Goal: Transaction & Acquisition: Purchase product/service

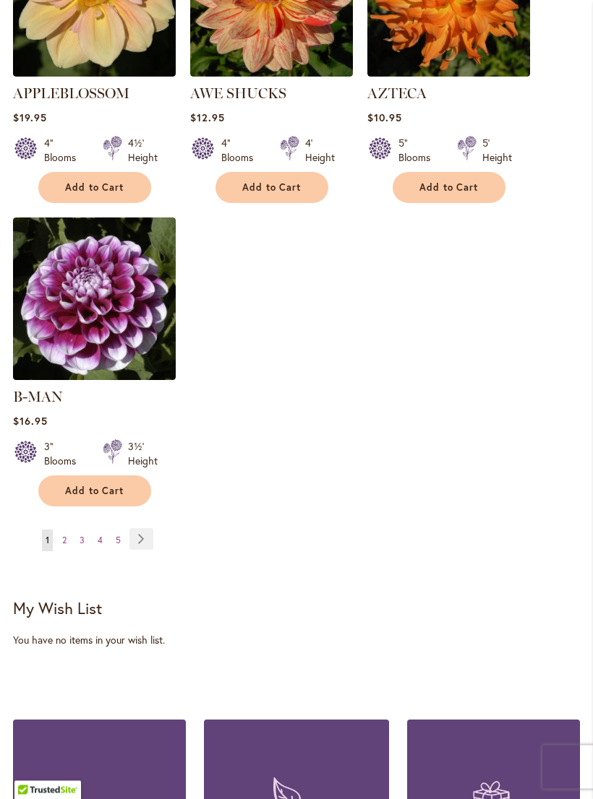
scroll to position [1911, 0]
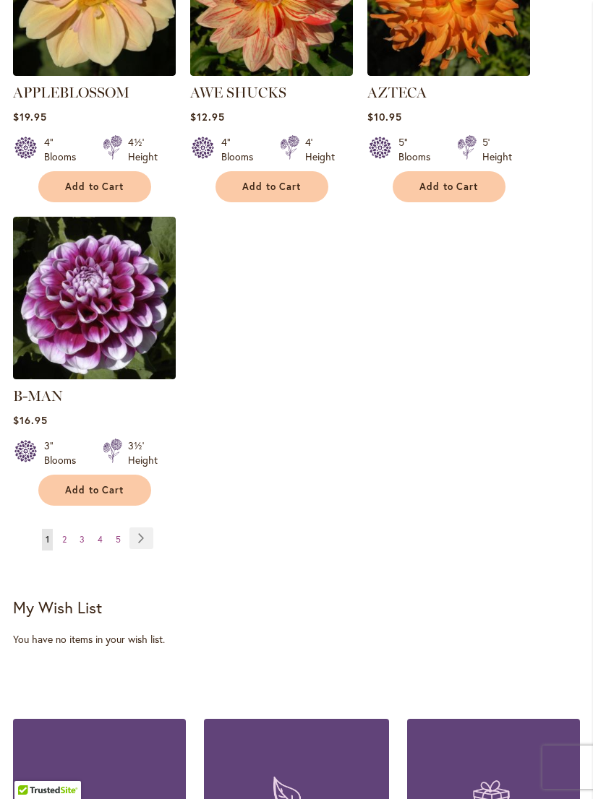
click at [69, 535] on link "Page 2" at bounding box center [65, 540] width 12 height 22
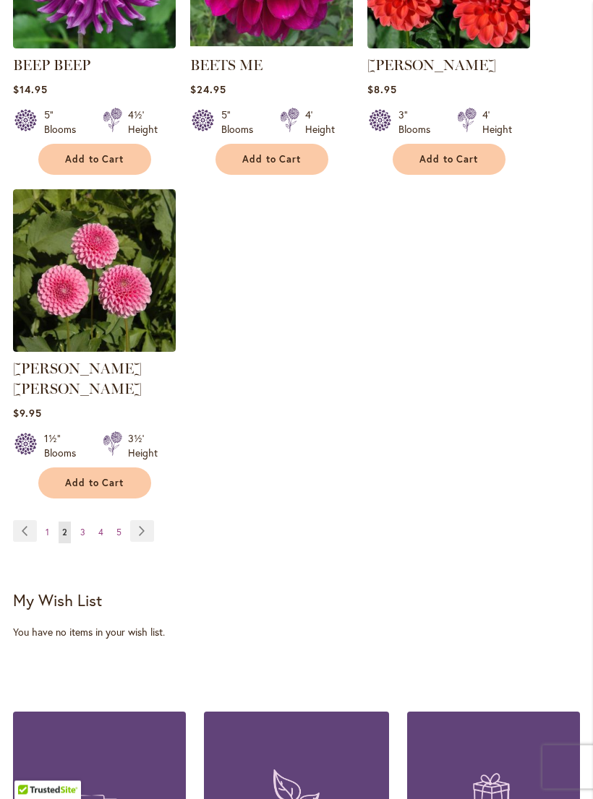
scroll to position [1919, 0]
click at [82, 527] on span "3" at bounding box center [82, 532] width 5 height 11
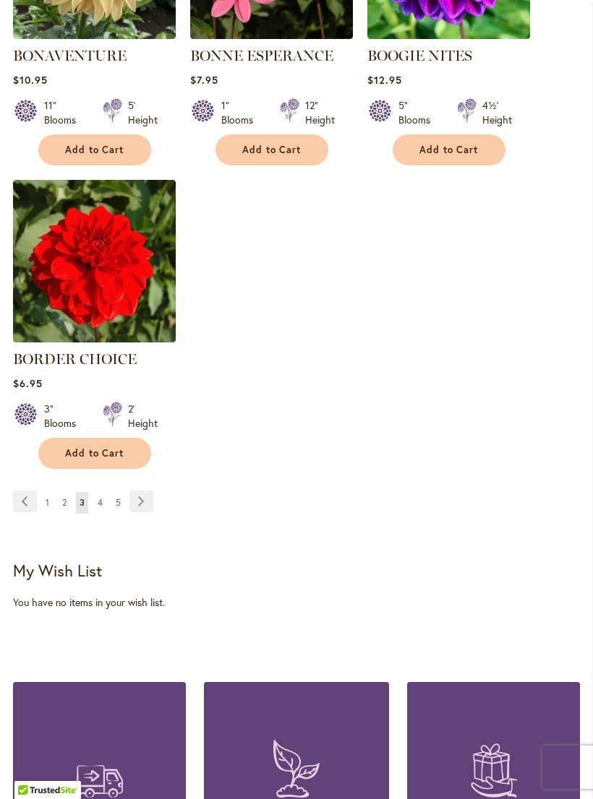
scroll to position [1927, 0]
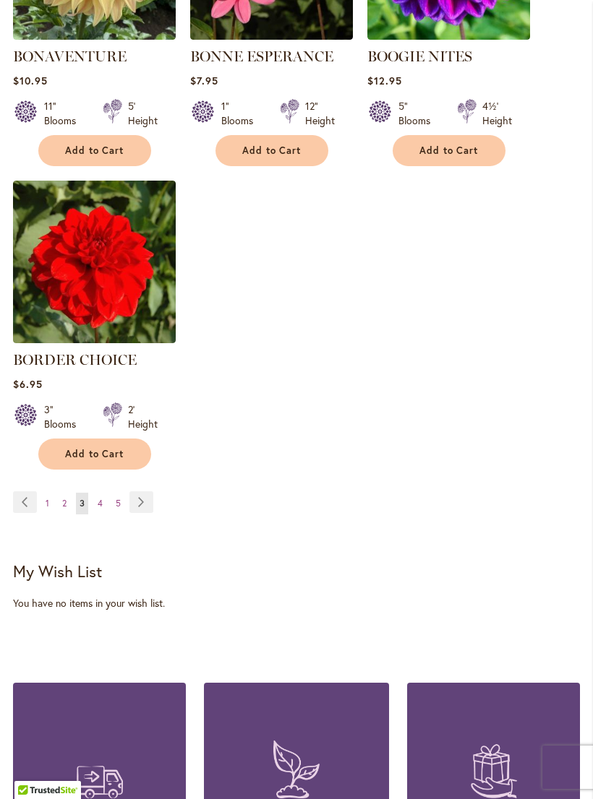
click at [102, 509] on span "4" at bounding box center [100, 503] width 5 height 11
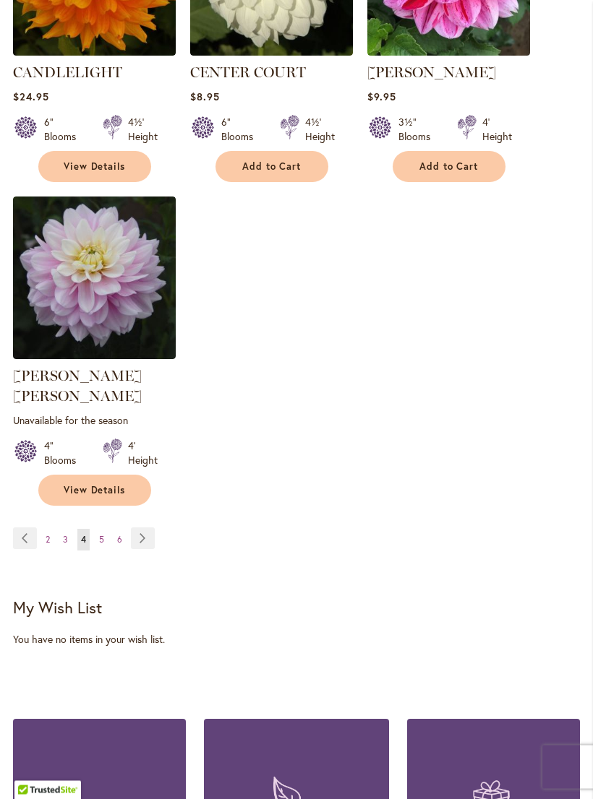
scroll to position [1932, 0]
click at [101, 534] on span "5" at bounding box center [101, 539] width 5 height 11
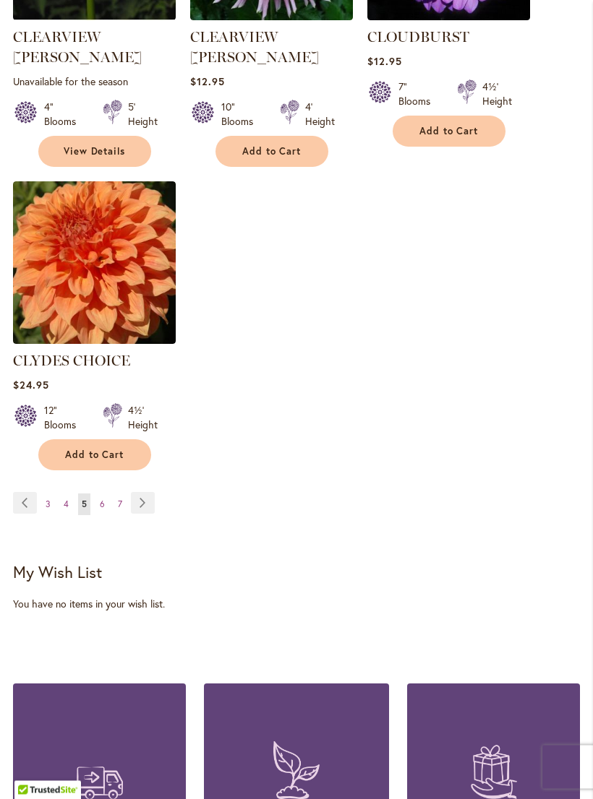
scroll to position [1967, 0]
click at [106, 494] on link "Page 6" at bounding box center [102, 505] width 12 height 22
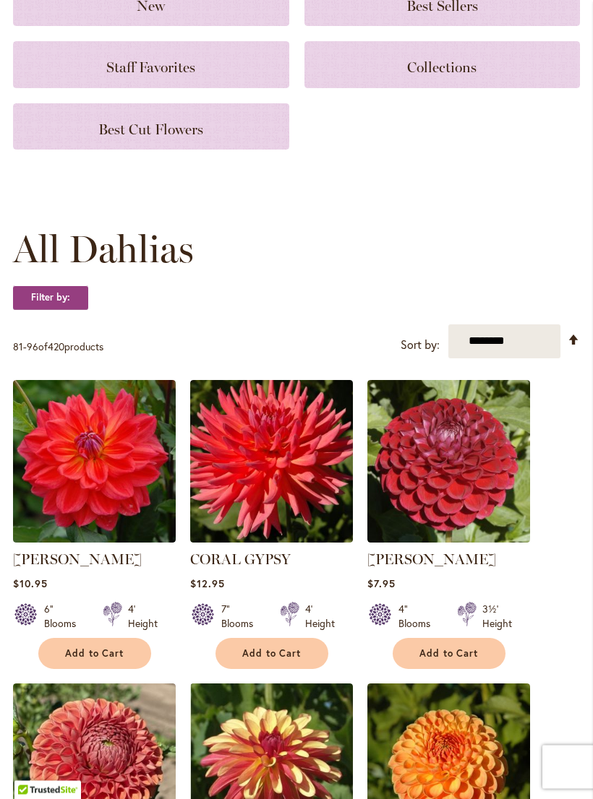
scroll to position [210, 0]
